Goal: Task Accomplishment & Management: Manage account settings

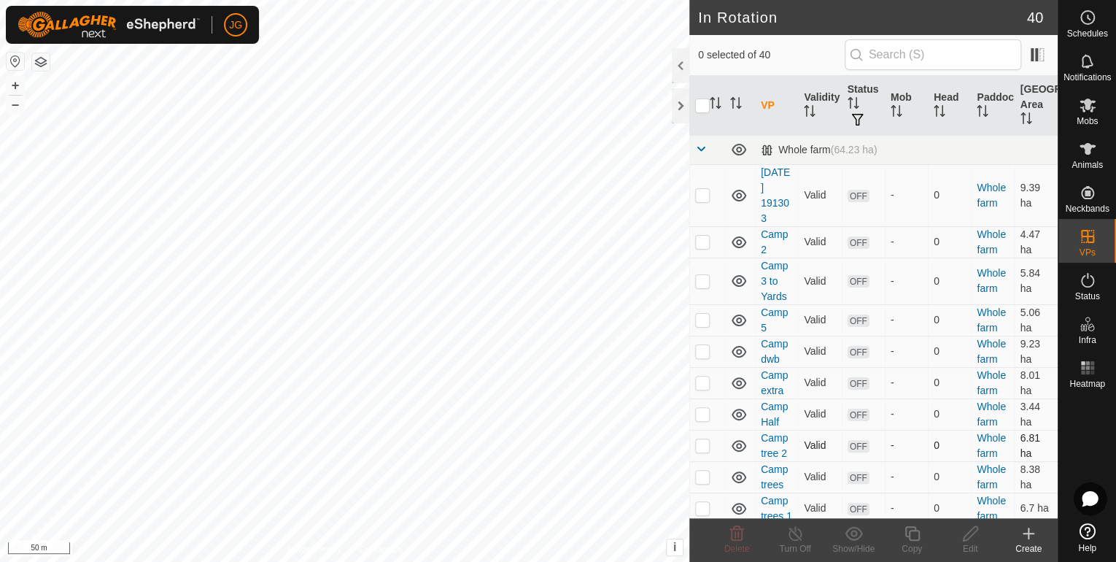
scroll to position [58, 0]
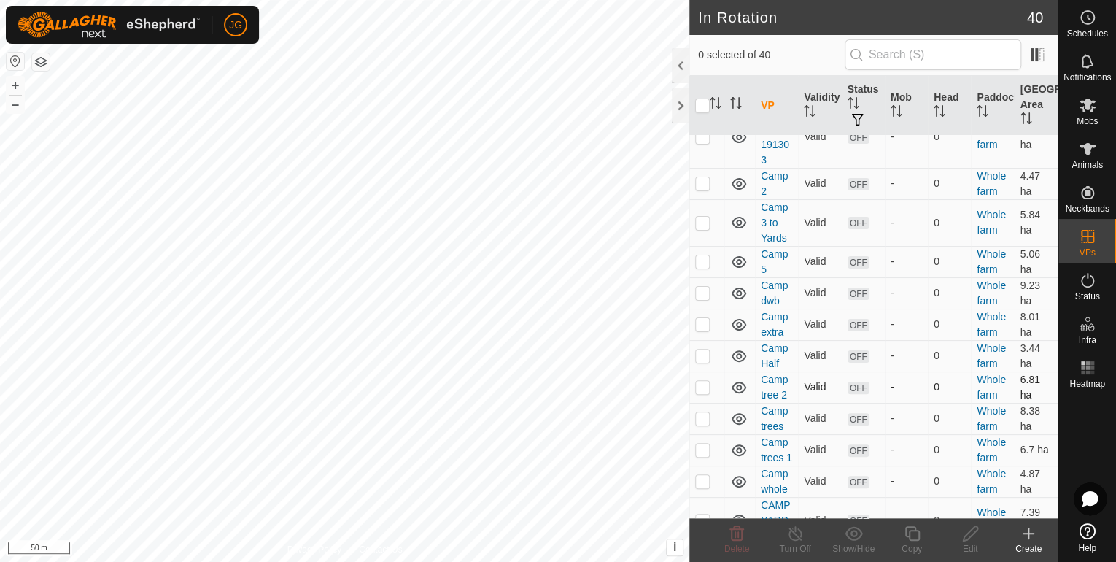
checkbox input "true"
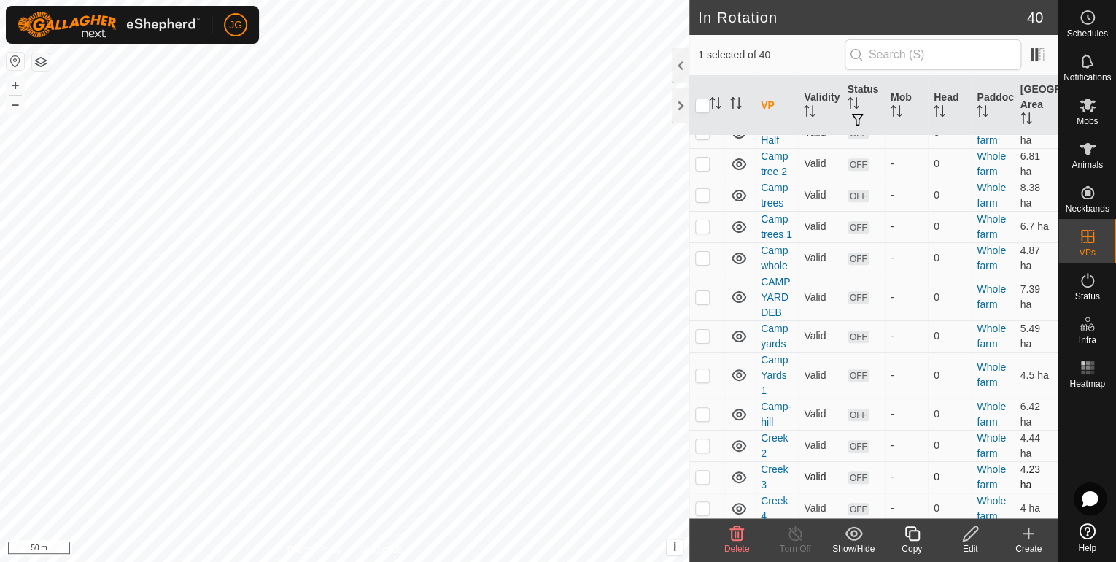
scroll to position [292, 0]
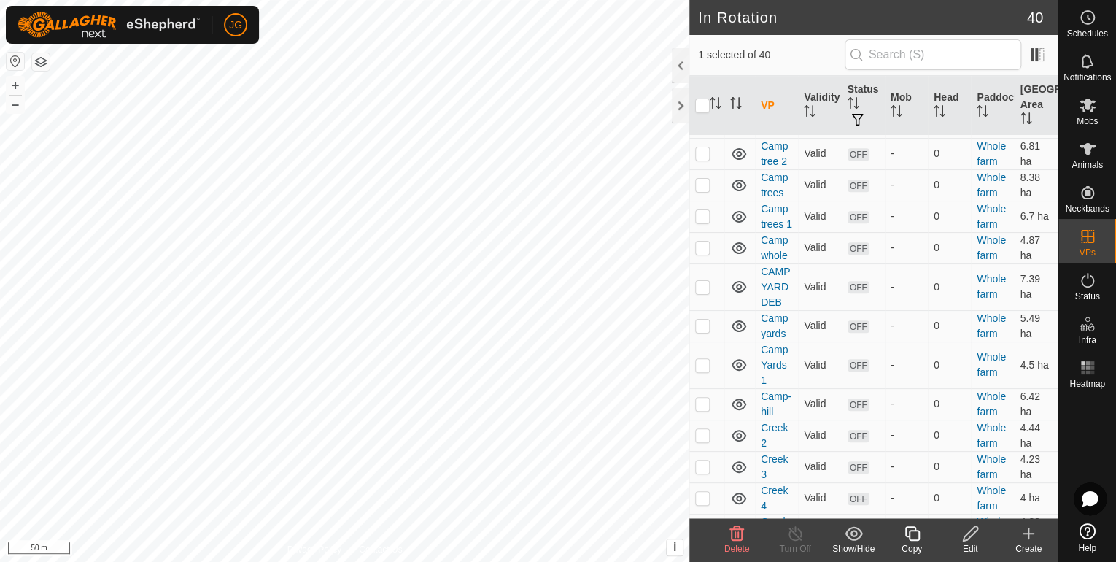
click at [977, 534] on icon at bounding box center [970, 533] width 18 height 18
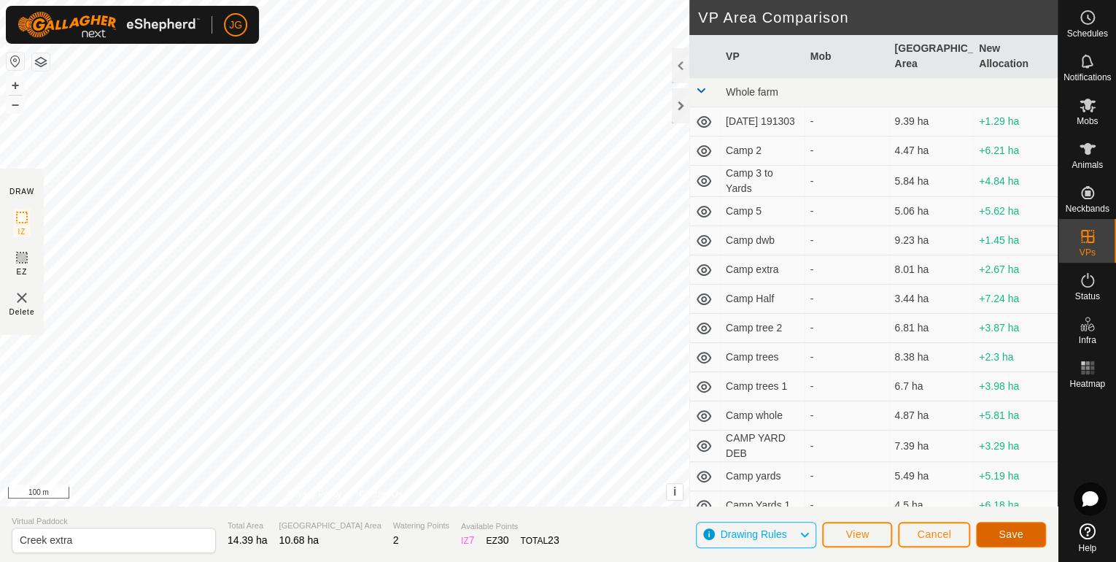
click at [1001, 530] on span "Save" at bounding box center [1011, 534] width 25 height 12
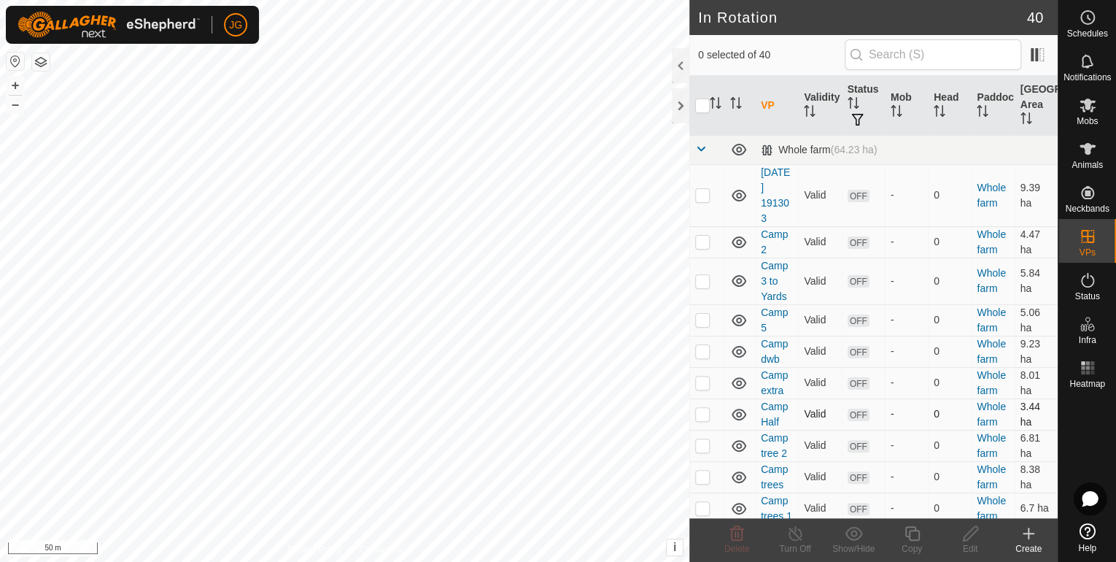
checkbox input "true"
click at [969, 538] on icon at bounding box center [970, 533] width 18 height 18
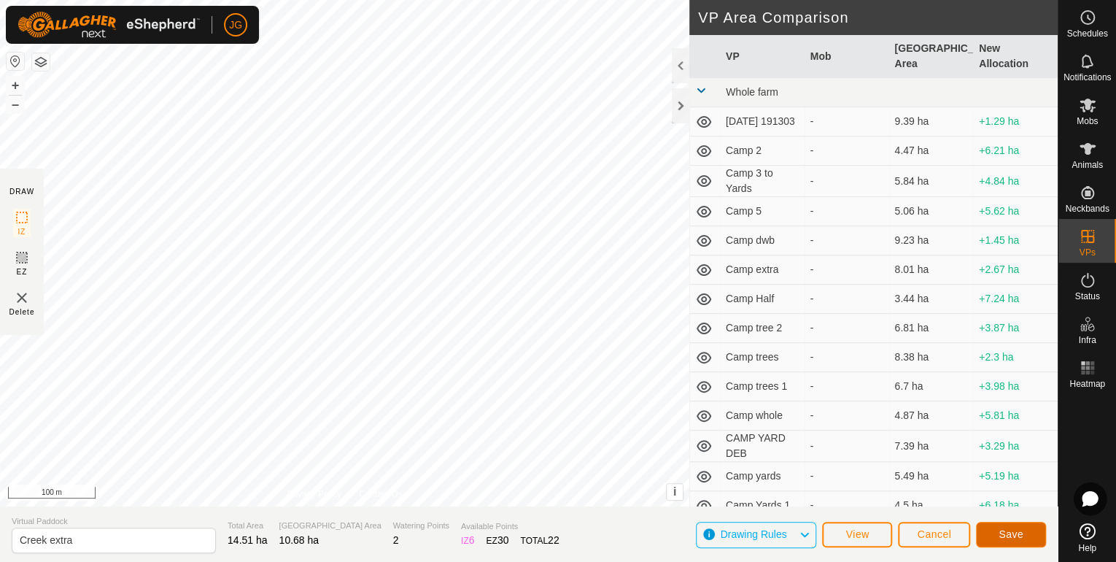
click at [1007, 528] on span "Save" at bounding box center [1011, 534] width 25 height 12
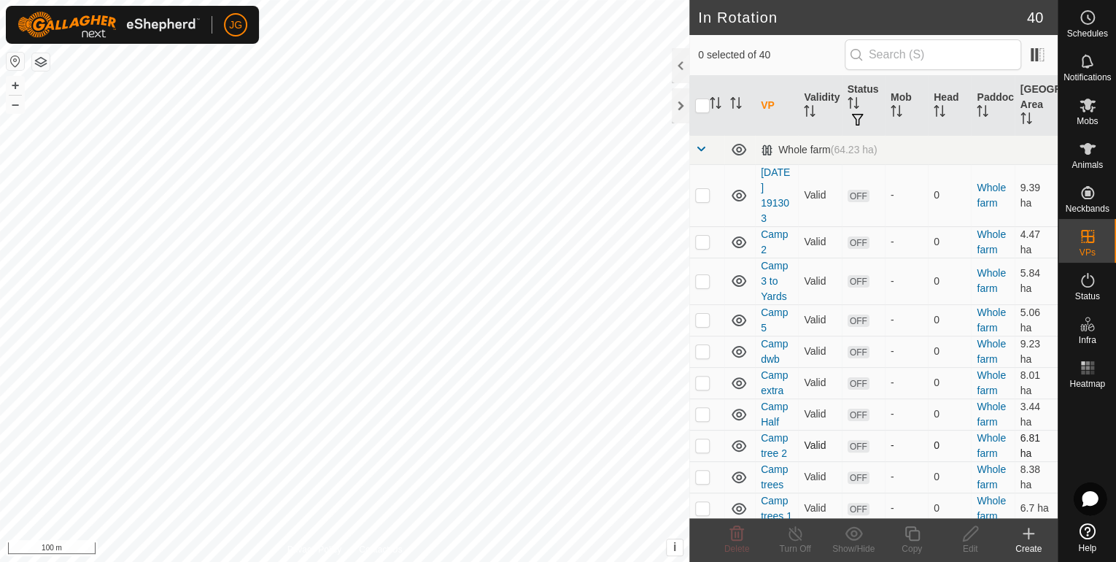
checkbox input "true"
click at [966, 537] on icon at bounding box center [970, 533] width 18 height 18
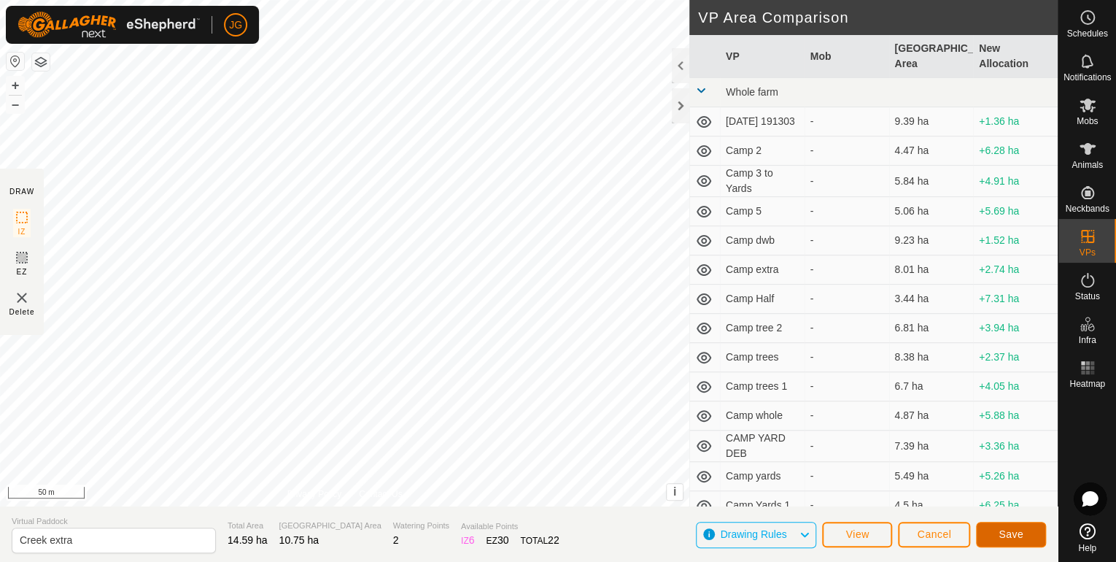
click at [1010, 534] on span "Save" at bounding box center [1011, 534] width 25 height 12
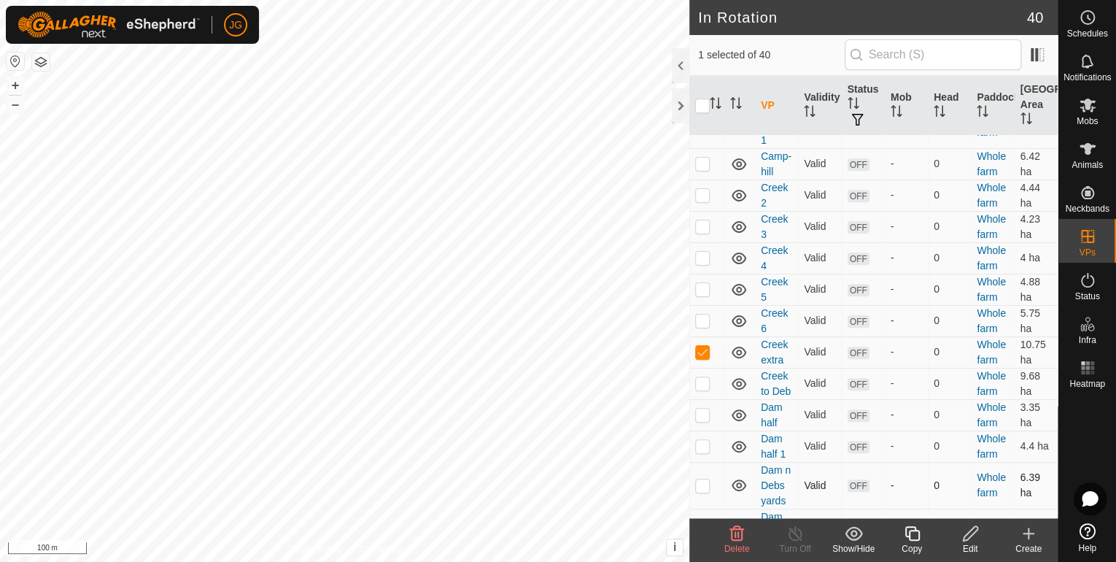
scroll to position [642, 0]
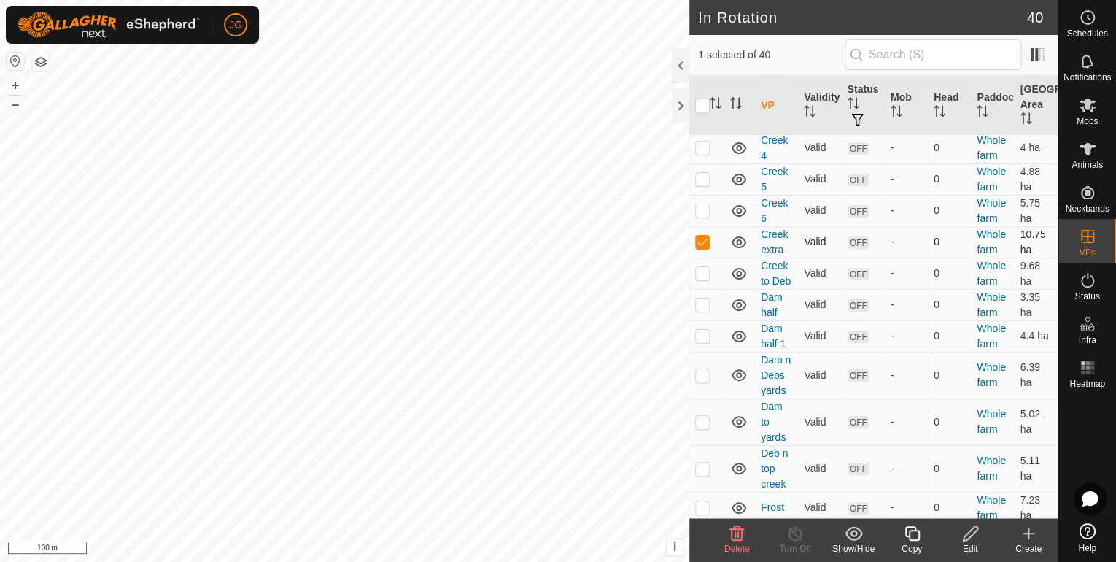
click at [703, 247] on p-checkbox at bounding box center [702, 242] width 15 height 12
checkbox input "false"
